Goal: Navigation & Orientation: Find specific page/section

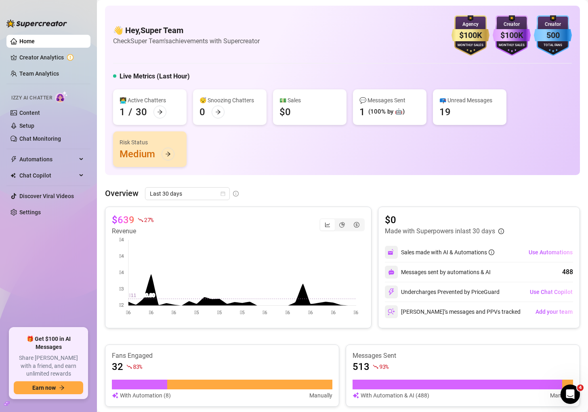
click at [38, 283] on ul "Home Creator Analytics Team Analytics Izzy AI Chatter Content Setup Chat Monito…" at bounding box center [48, 178] width 84 height 293
click at [374, 155] on div "👩‍💻 Active Chatters 1 / 30 😴 Snoozing Chatters 0 💵 Sales $0 💬 Messages Sent 1 (…" at bounding box center [342, 128] width 459 height 78
click at [132, 194] on article "Overview" at bounding box center [122, 193] width 34 height 12
click at [129, 196] on article "Overview" at bounding box center [122, 193] width 34 height 12
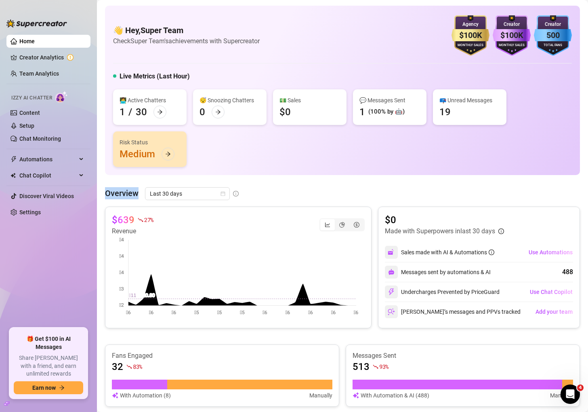
click at [129, 196] on article "Overview" at bounding box center [122, 193] width 34 height 12
